Goal: Navigation & Orientation: Find specific page/section

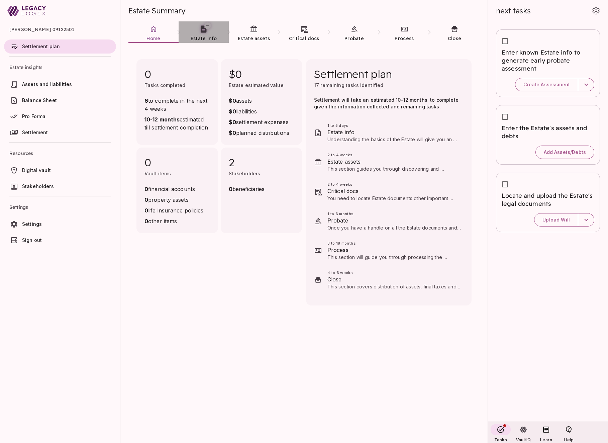
click at [205, 33] on link "Estate info" at bounding box center [204, 33] width 50 height 24
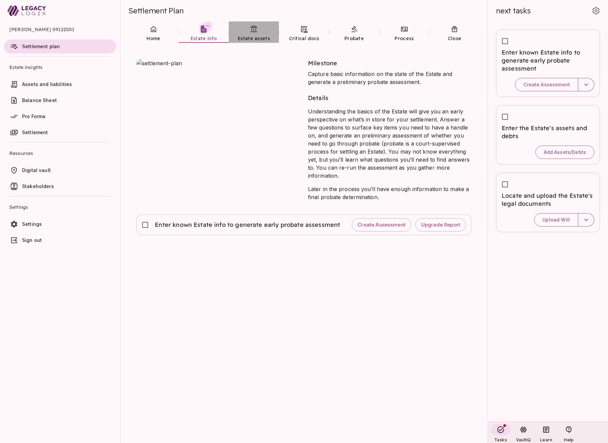
click at [252, 37] on span "Estate assets" at bounding box center [254, 38] width 32 height 6
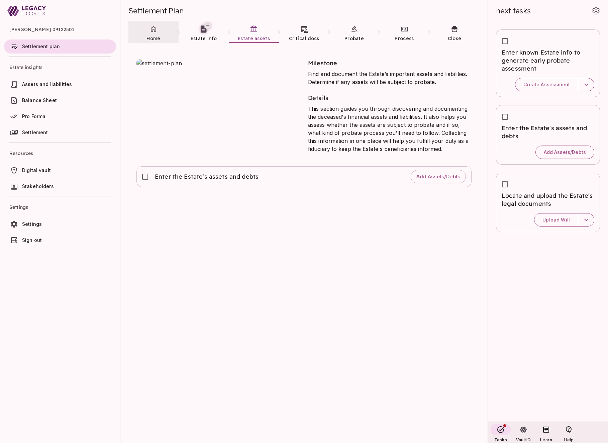
click at [144, 37] on link "Home" at bounding box center [153, 33] width 50 height 24
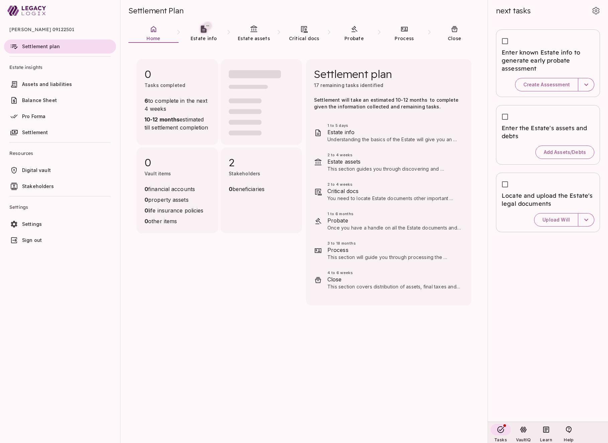
click at [55, 87] on span "Assets and liabilities" at bounding box center [47, 84] width 50 height 6
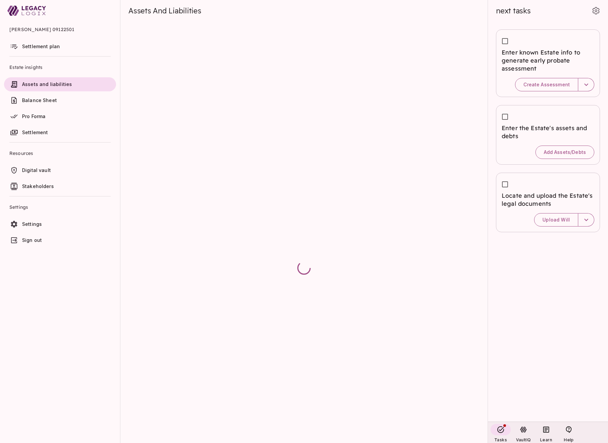
click at [56, 45] on span "Settlement plan" at bounding box center [41, 46] width 38 height 6
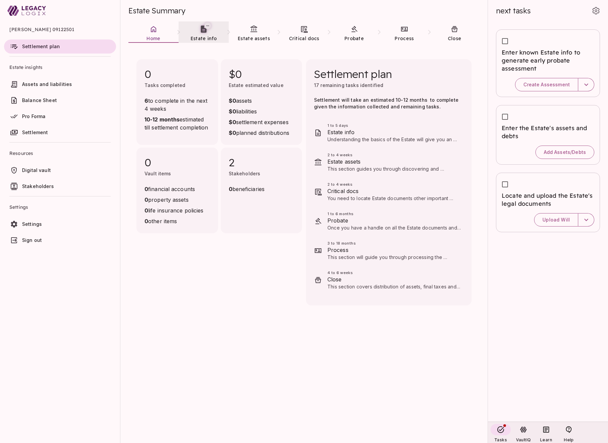
click at [201, 34] on link "Estate info" at bounding box center [204, 33] width 50 height 24
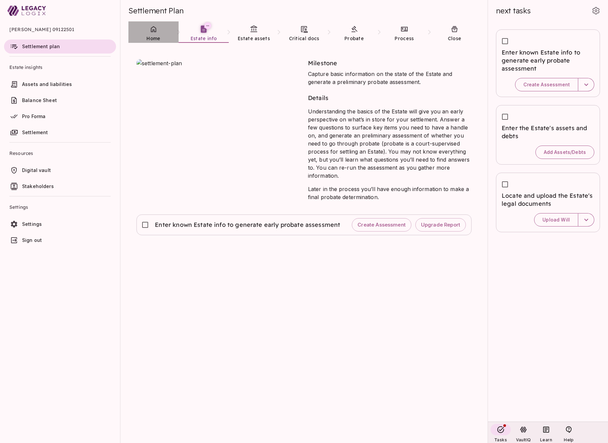
click at [155, 35] on link "Home" at bounding box center [153, 33] width 50 height 24
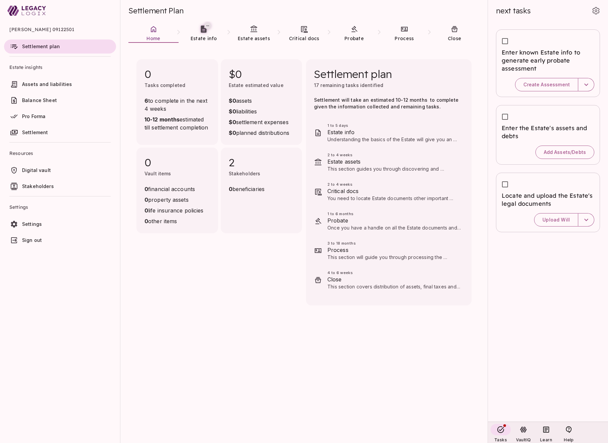
click at [346, 135] on span "Estate info" at bounding box center [393, 132] width 133 height 8
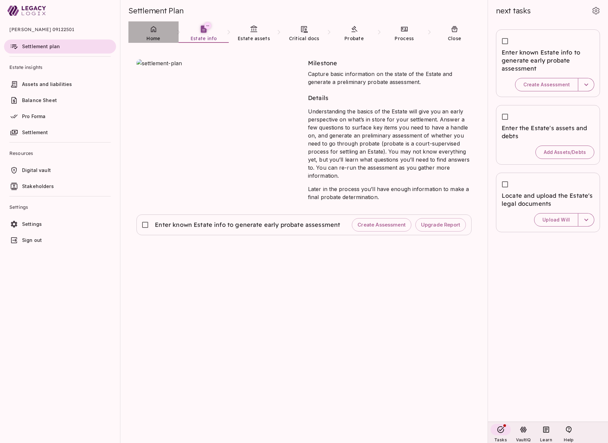
click at [155, 34] on link "Home" at bounding box center [153, 33] width 50 height 24
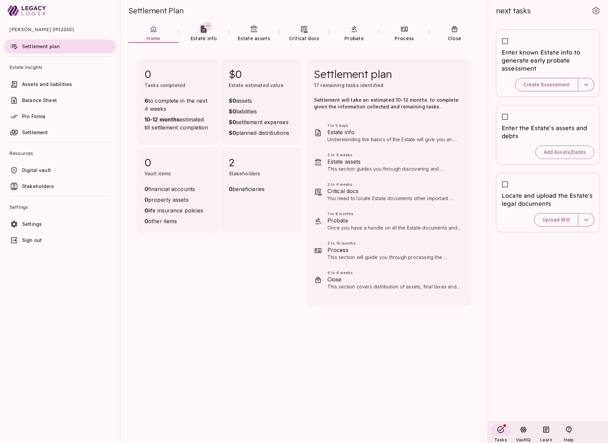
click at [31, 83] on span "Assets and liabilities" at bounding box center [47, 84] width 50 height 6
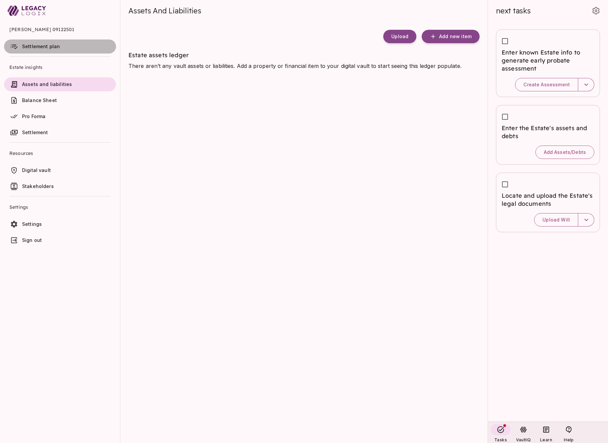
click at [36, 42] on link "Settlement plan" at bounding box center [60, 46] width 112 height 14
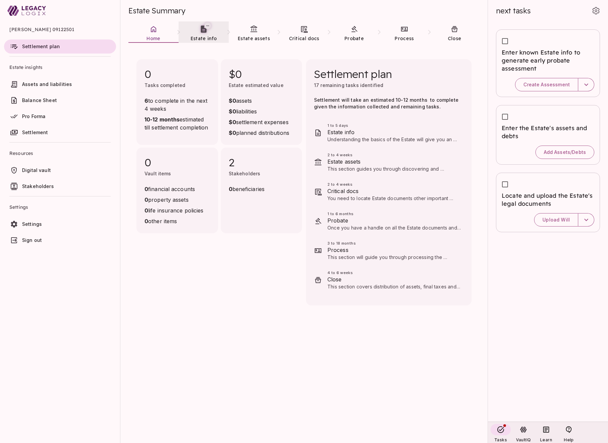
click at [201, 33] on link "Estate info" at bounding box center [204, 33] width 50 height 24
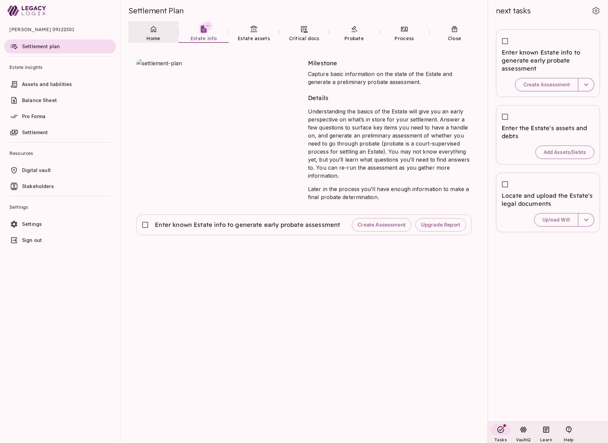
click at [154, 36] on span "Home" at bounding box center [153, 38] width 14 height 6
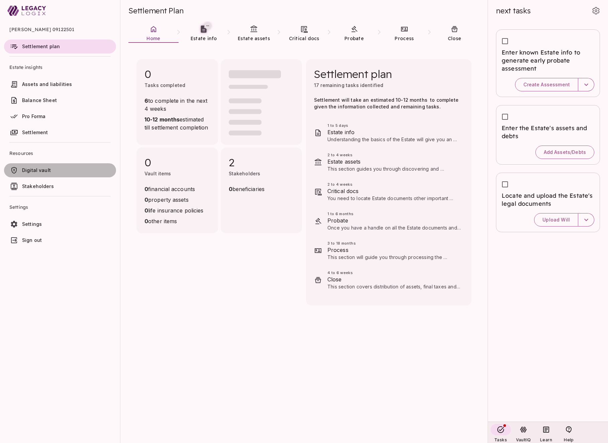
click at [50, 167] on span "Digital vault" at bounding box center [67, 170] width 91 height 7
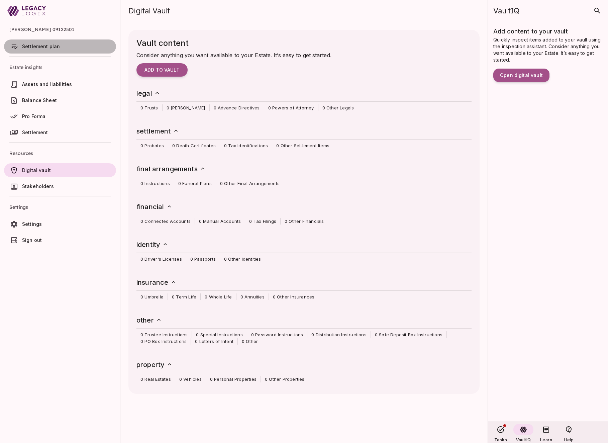
click at [37, 47] on span "Settlement plan" at bounding box center [41, 46] width 38 height 6
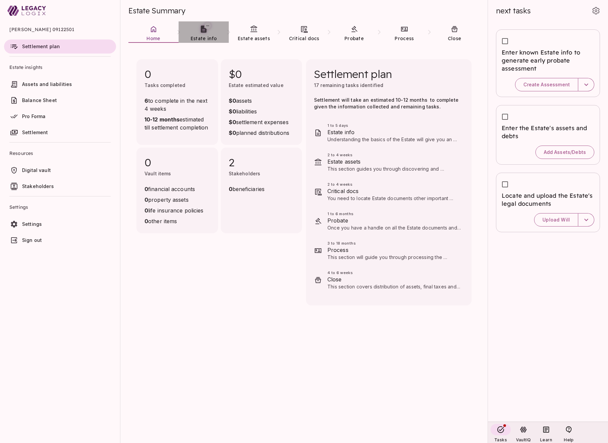
click at [203, 31] on icon at bounding box center [203, 29] width 8 height 8
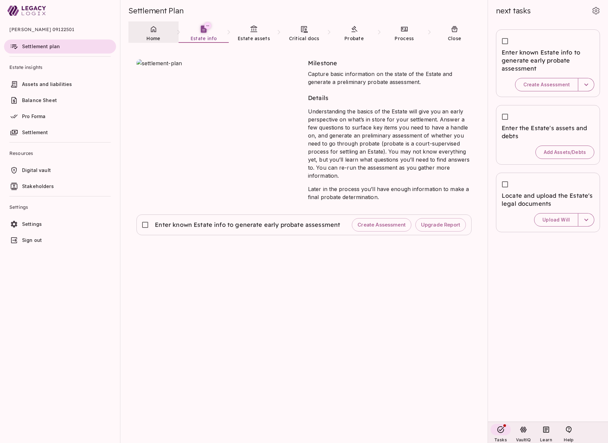
click at [150, 33] on link "Home" at bounding box center [153, 33] width 50 height 24
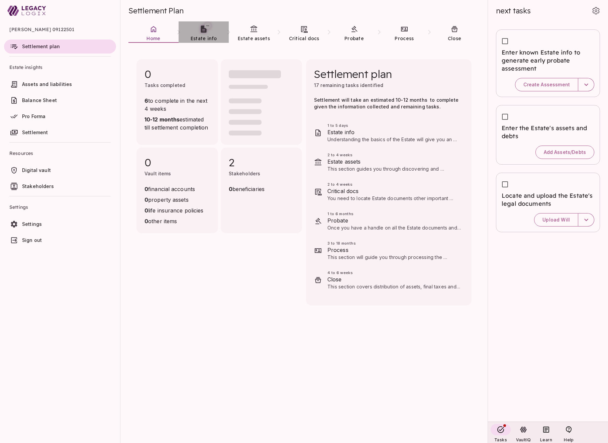
click at [197, 35] on link "Estate info" at bounding box center [204, 33] width 50 height 24
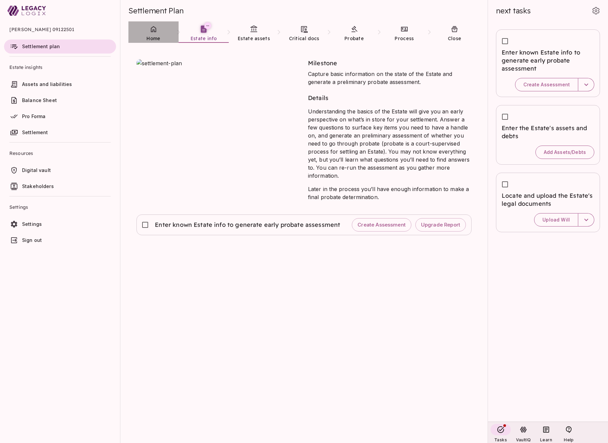
click at [153, 33] on link "Home" at bounding box center [153, 33] width 50 height 24
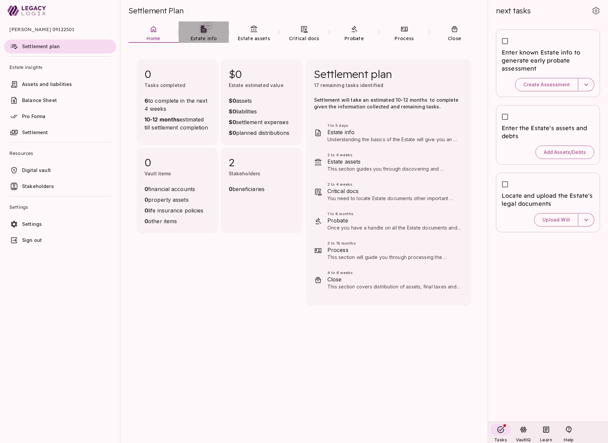
click at [202, 34] on link "Estate info" at bounding box center [204, 33] width 50 height 24
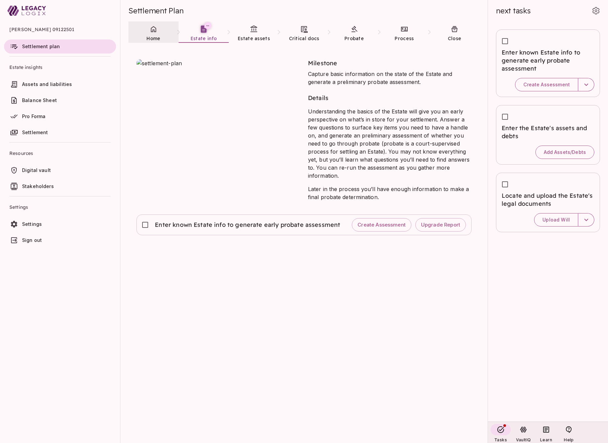
click at [155, 32] on icon at bounding box center [153, 29] width 8 height 8
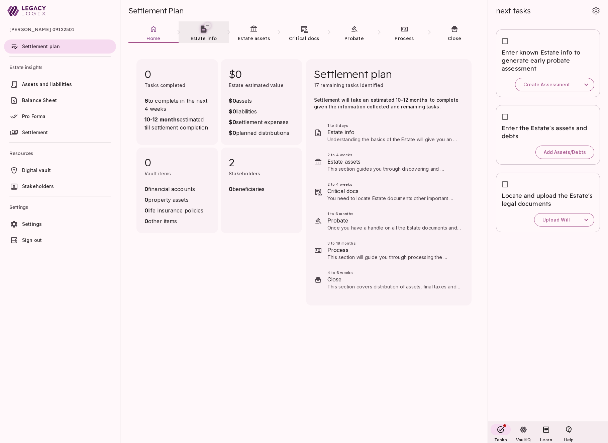
click at [202, 35] on span "Estate info" at bounding box center [204, 38] width 26 height 7
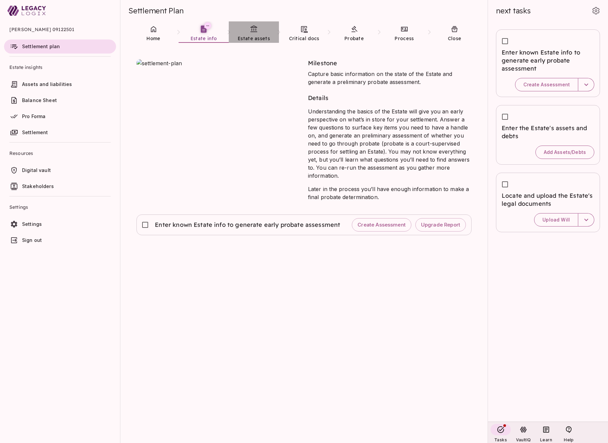
click at [254, 33] on link "Estate assets" at bounding box center [254, 33] width 50 height 24
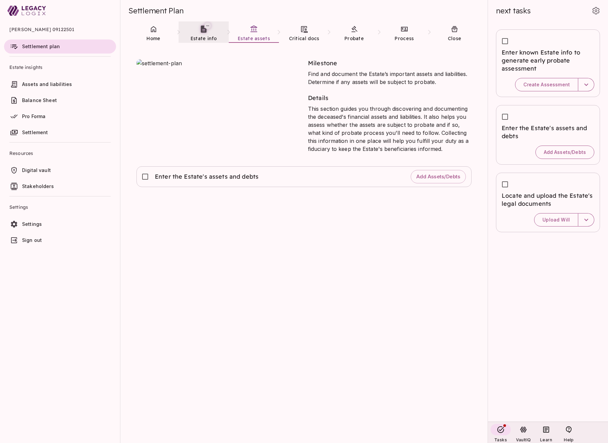
click at [204, 34] on link "Estate info" at bounding box center [204, 33] width 50 height 24
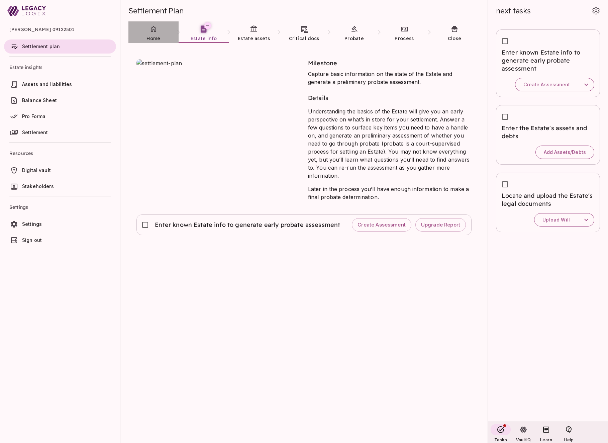
click at [151, 33] on link "Home" at bounding box center [153, 33] width 50 height 24
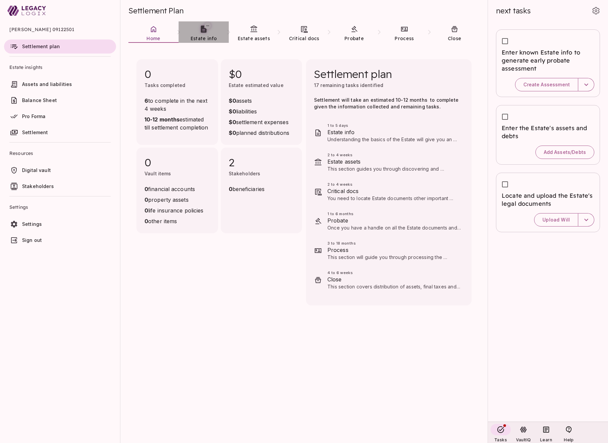
click at [203, 33] on link "Estate info" at bounding box center [204, 33] width 50 height 24
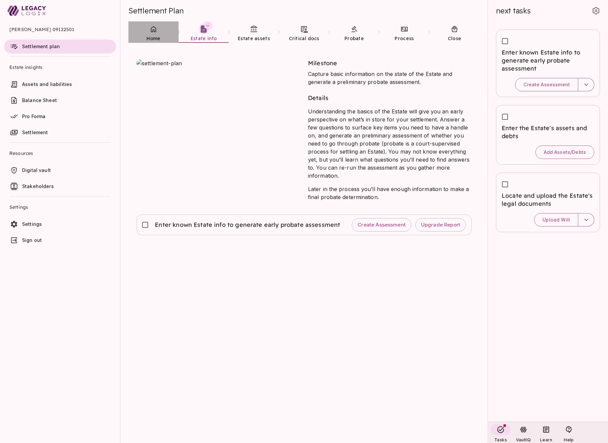
click at [156, 35] on span "Home" at bounding box center [153, 38] width 14 height 7
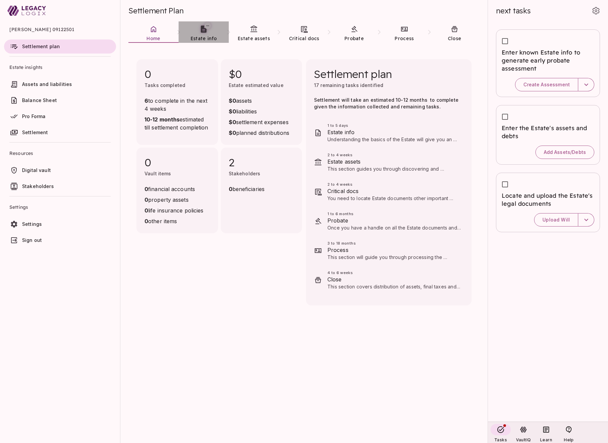
click at [202, 34] on link "Estate info" at bounding box center [204, 33] width 50 height 24
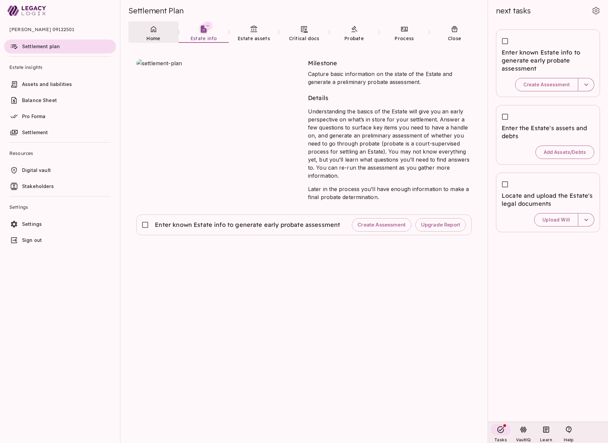
click at [153, 31] on icon at bounding box center [153, 29] width 8 height 8
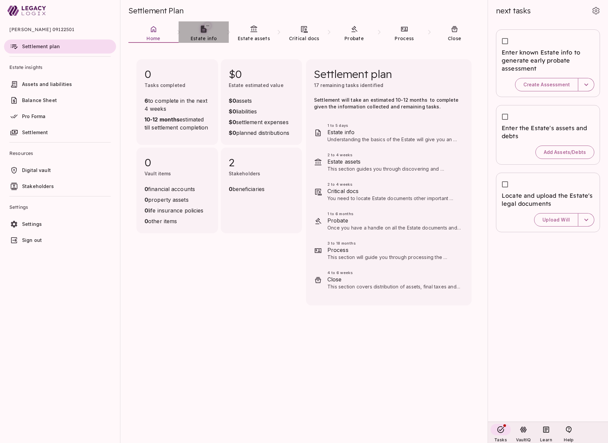
click at [204, 34] on link "Estate info" at bounding box center [204, 33] width 50 height 24
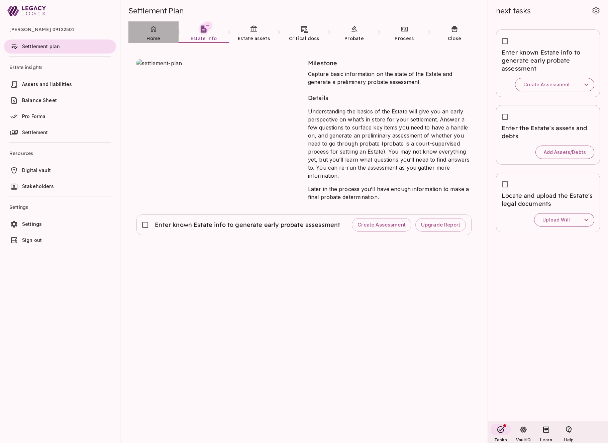
click at [156, 33] on link "Home" at bounding box center [153, 33] width 50 height 24
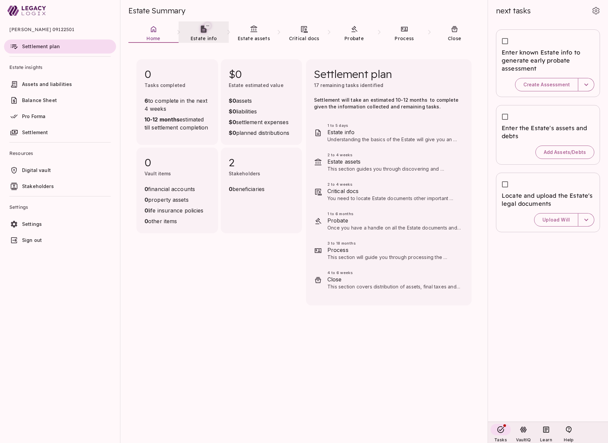
click at [203, 33] on icon at bounding box center [203, 29] width 8 height 8
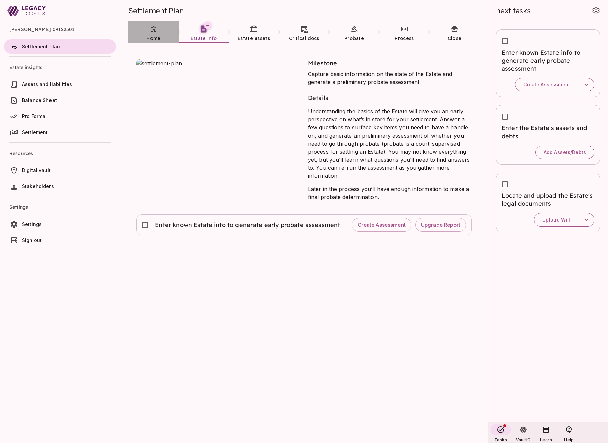
click at [151, 33] on icon at bounding box center [153, 29] width 8 height 8
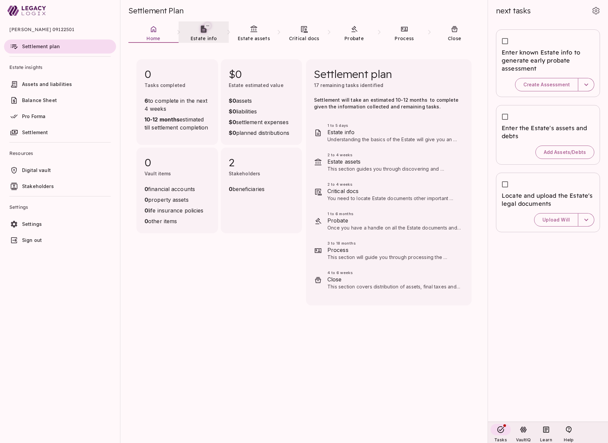
click at [198, 35] on span "Estate info" at bounding box center [204, 38] width 26 height 6
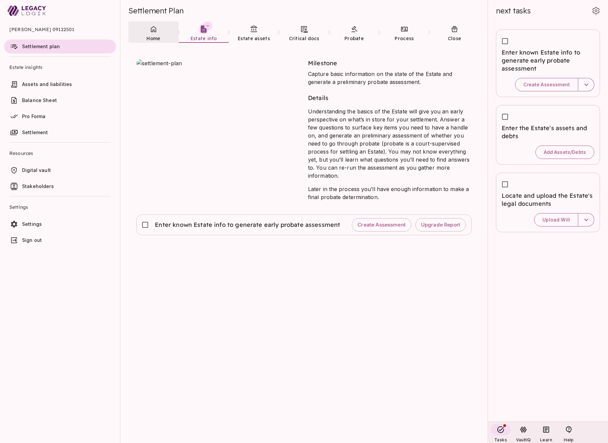
click at [150, 34] on link "Home" at bounding box center [153, 33] width 50 height 24
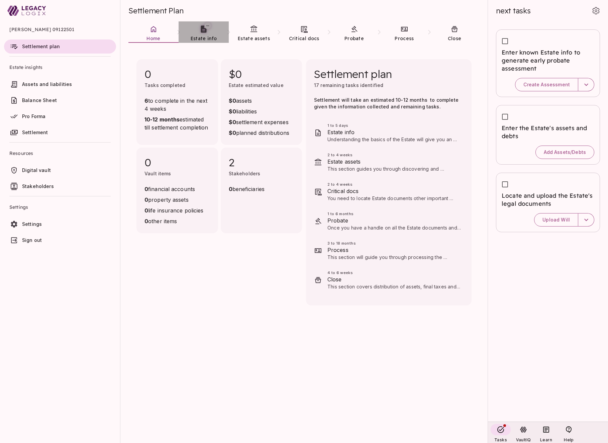
click at [200, 33] on link "Estate info" at bounding box center [204, 33] width 50 height 24
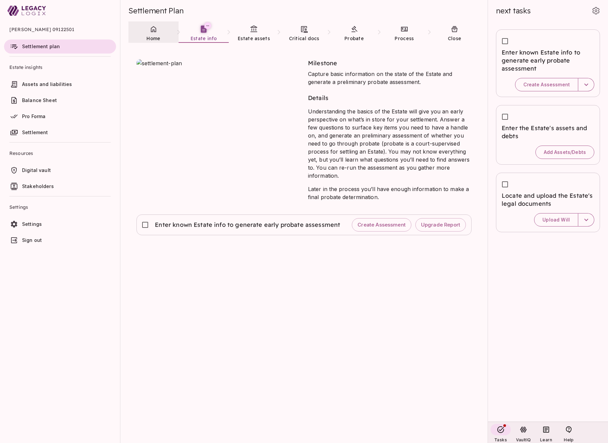
click at [152, 32] on icon at bounding box center [153, 29] width 5 height 6
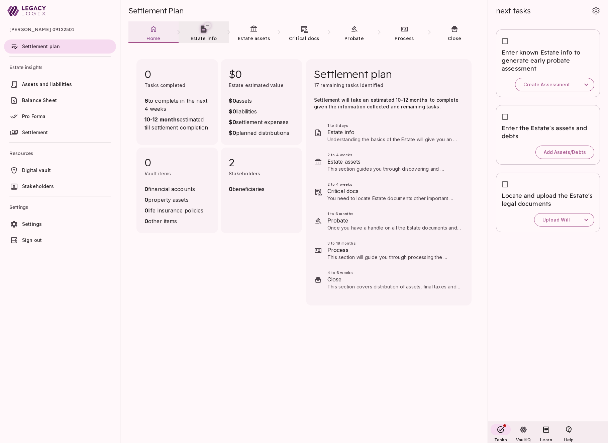
click at [207, 35] on span "Estate info" at bounding box center [204, 38] width 26 height 6
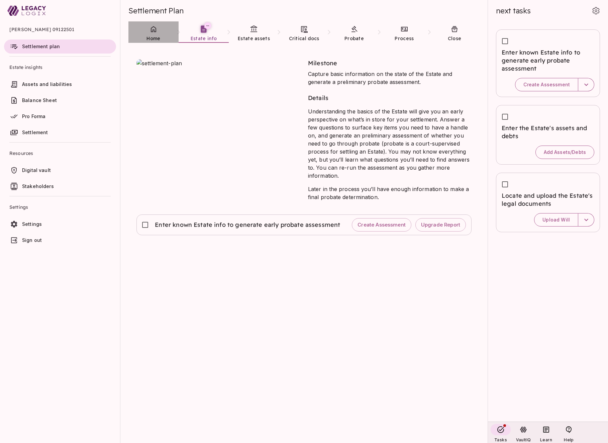
click at [155, 35] on span "Home" at bounding box center [153, 38] width 14 height 6
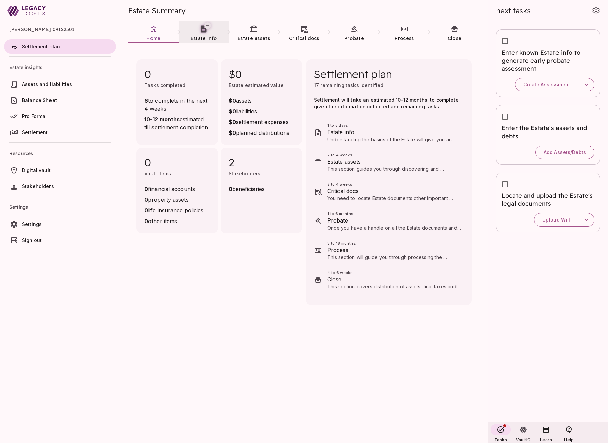
click at [201, 35] on link "Estate info" at bounding box center [204, 33] width 50 height 24
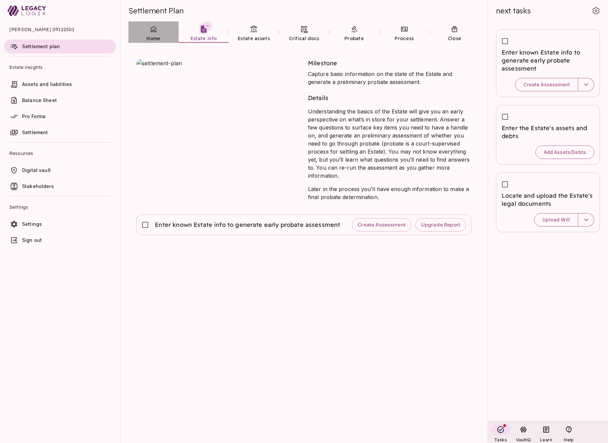
click at [154, 34] on link "Home" at bounding box center [153, 33] width 50 height 24
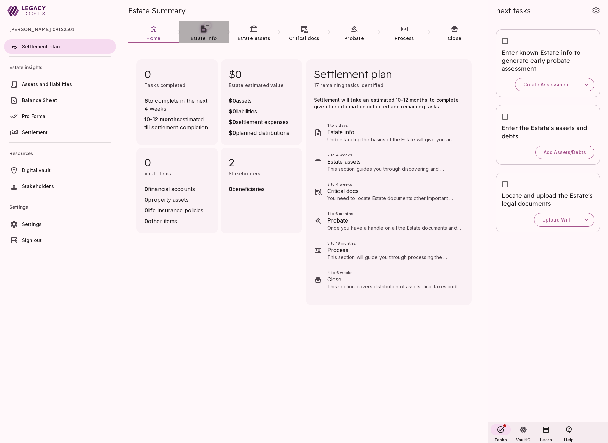
click at [200, 37] on span "Estate info" at bounding box center [204, 38] width 26 height 6
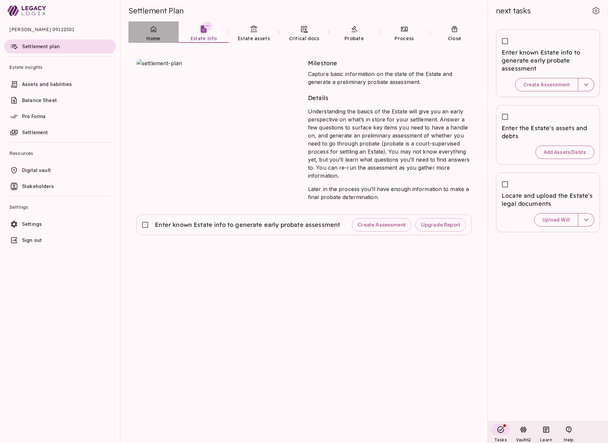
click at [156, 33] on link "Home" at bounding box center [153, 33] width 50 height 24
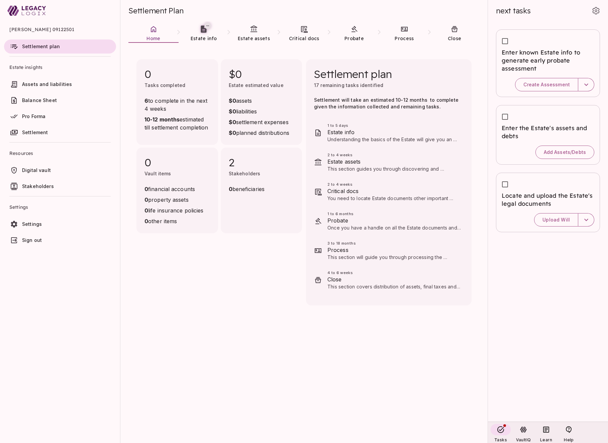
click at [45, 84] on span "Assets and liabilities" at bounding box center [47, 84] width 50 height 6
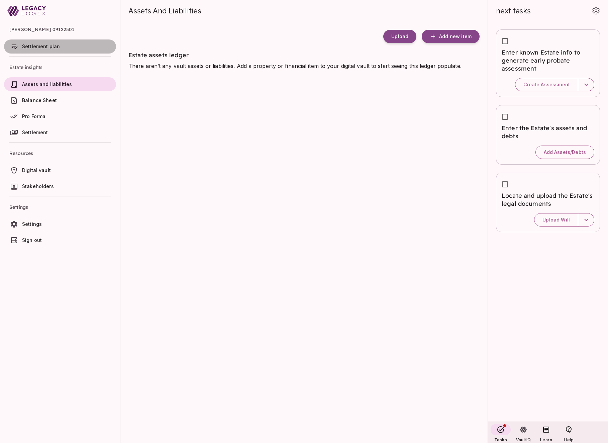
click at [44, 47] on span "Settlement plan" at bounding box center [41, 46] width 38 height 6
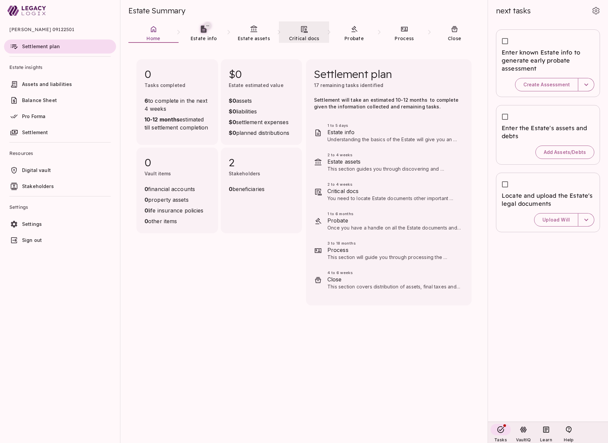
click at [303, 35] on link "Critical docs" at bounding box center [304, 33] width 50 height 24
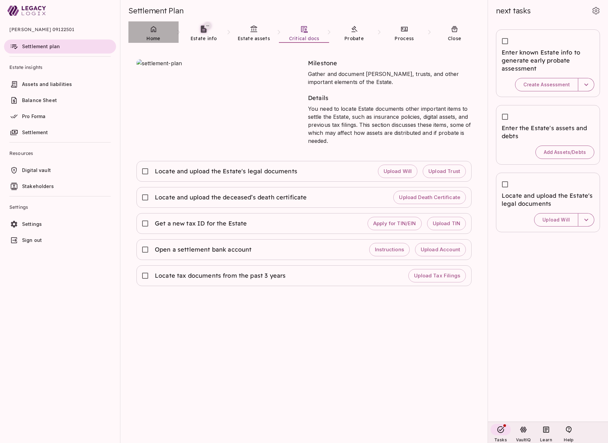
click at [154, 30] on icon at bounding box center [153, 29] width 5 height 6
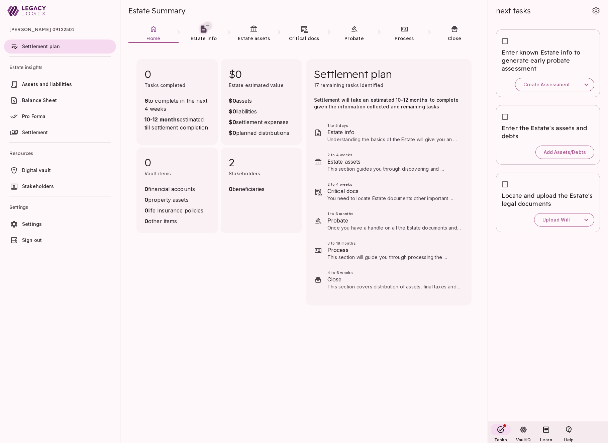
click at [166, 274] on div "0 Tasks completed 6 to complete in the next 4 weeks 10-12 months estimated till…" at bounding box center [303, 251] width 351 height 400
click at [59, 101] on span "Balance Sheet" at bounding box center [67, 100] width 91 height 7
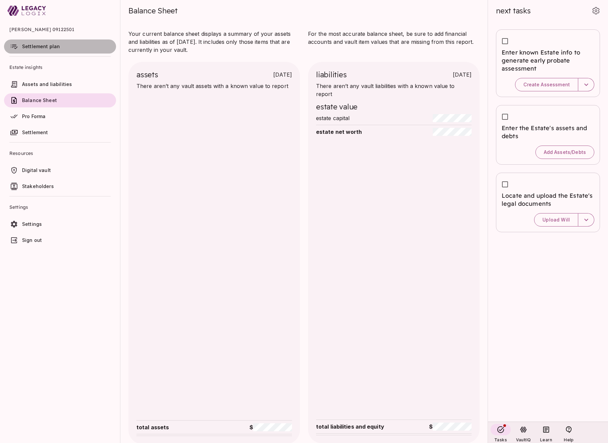
click at [45, 48] on span "Settlement plan" at bounding box center [41, 46] width 38 height 6
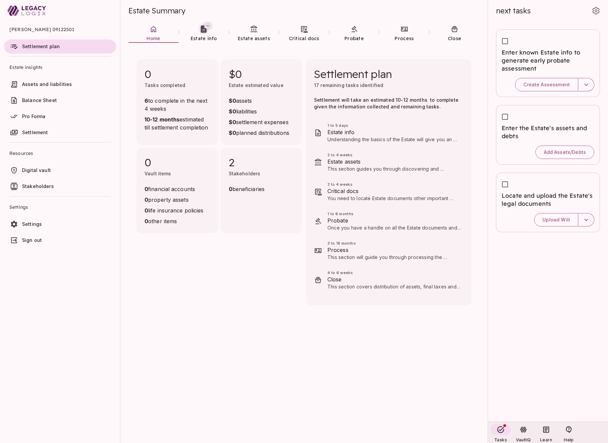
click at [41, 104] on link "Balance Sheet" at bounding box center [60, 100] width 112 height 14
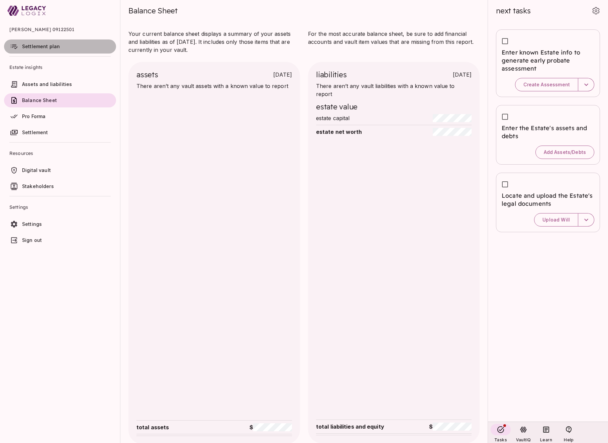
click at [37, 47] on span "Settlement plan" at bounding box center [41, 46] width 38 height 6
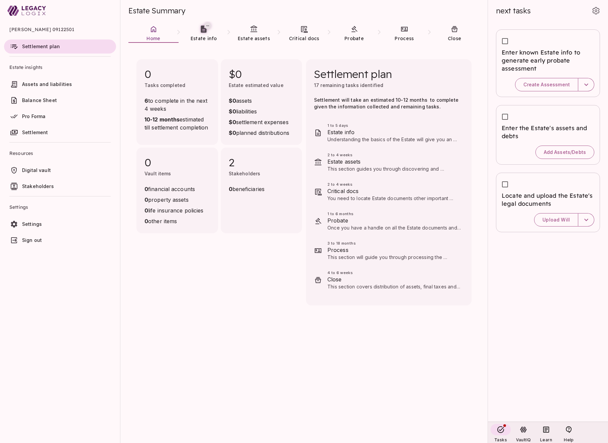
click at [58, 101] on span "Balance Sheet" at bounding box center [67, 100] width 91 height 7
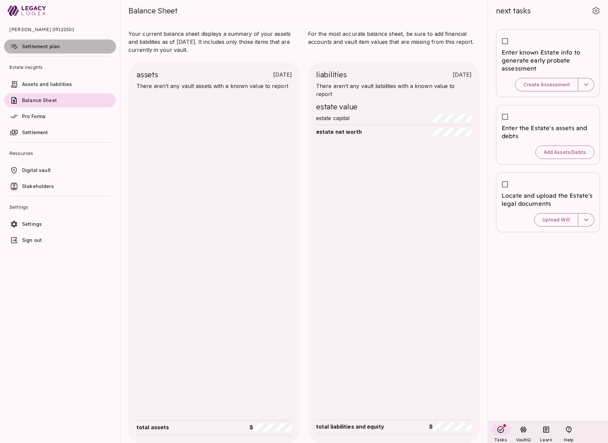
click at [41, 45] on span "Settlement plan" at bounding box center [41, 46] width 38 height 6
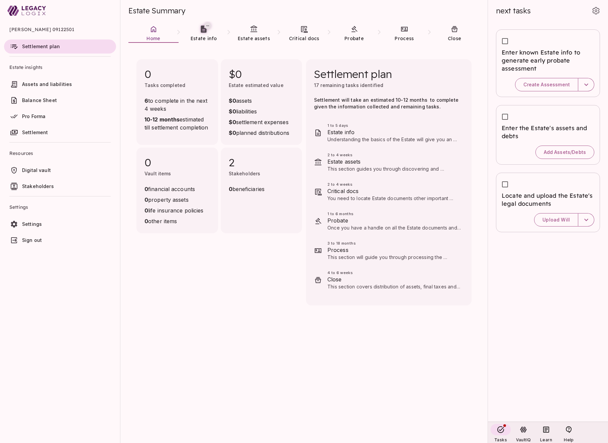
click at [50, 86] on span "Assets and liabilities" at bounding box center [47, 84] width 50 height 6
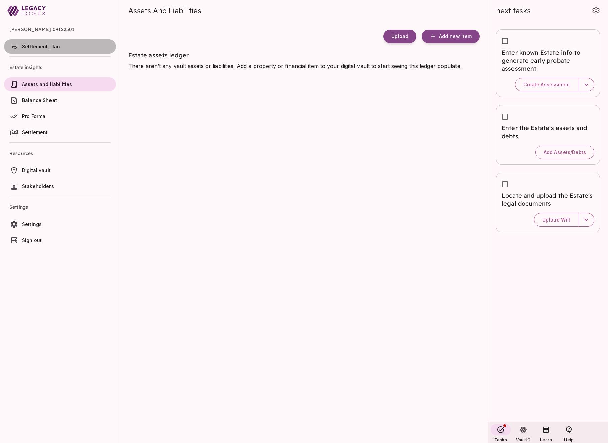
click at [46, 45] on span "Settlement plan" at bounding box center [41, 46] width 38 height 6
